Goal: Information Seeking & Learning: Learn about a topic

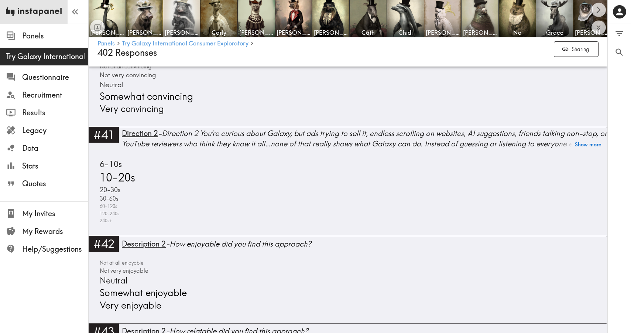
scroll to position [4686, 0]
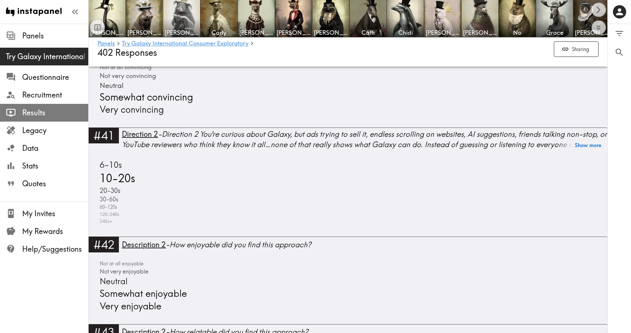
click at [15, 112] on icon at bounding box center [10, 113] width 9 height 8
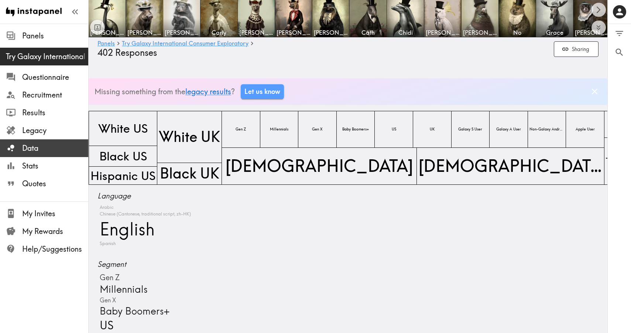
click at [42, 152] on span "Data" at bounding box center [55, 148] width 66 height 10
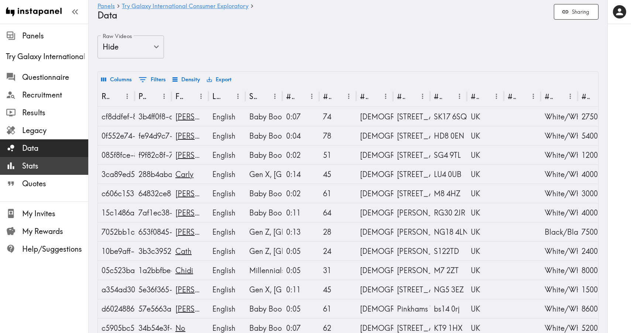
click at [40, 164] on span "Stats" at bounding box center [55, 166] width 66 height 10
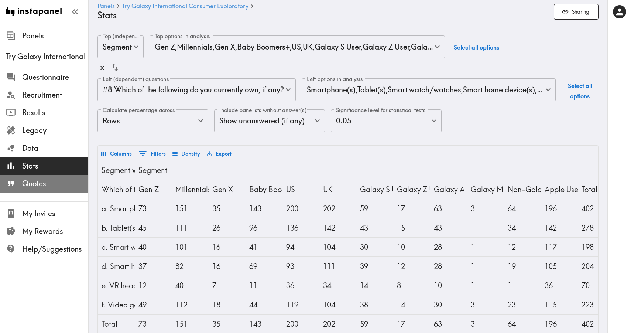
click at [42, 185] on span "Quotes" at bounding box center [55, 183] width 66 height 10
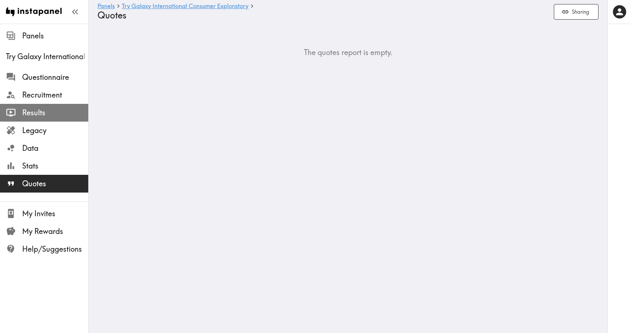
click at [54, 116] on span "Results" at bounding box center [55, 112] width 66 height 10
